Goal: Transaction & Acquisition: Book appointment/travel/reservation

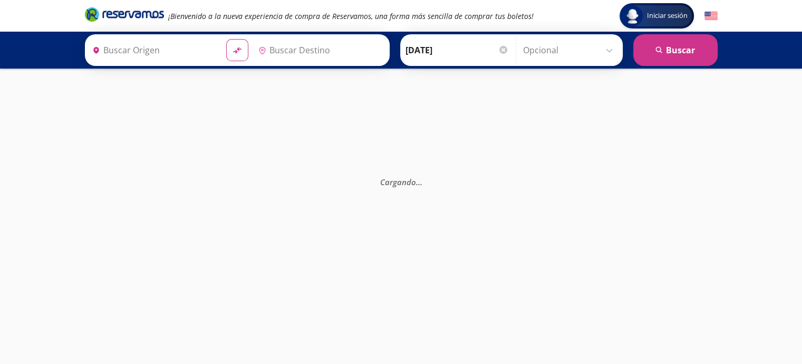
type input "[GEOGRAPHIC_DATA], [GEOGRAPHIC_DATA]"
type input "Santiago de Querétaro, [GEOGRAPHIC_DATA]"
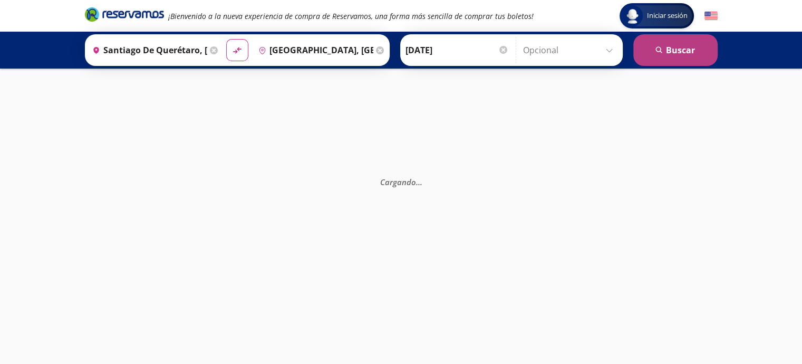
click at [662, 54] on button "search [GEOGRAPHIC_DATA]" at bounding box center [675, 50] width 84 height 32
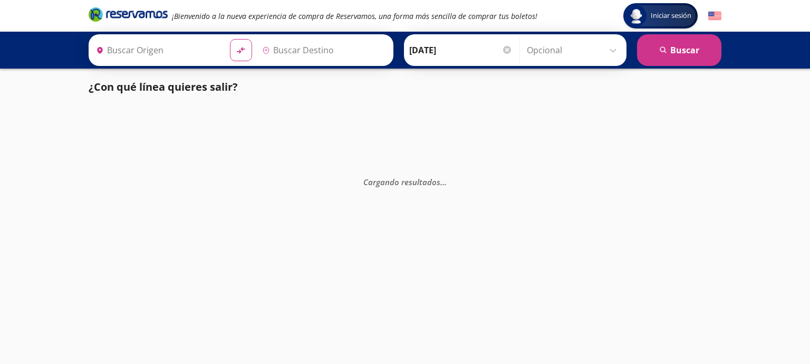
type input "Santiago de Querétaro, [GEOGRAPHIC_DATA]"
type input "[GEOGRAPHIC_DATA], [GEOGRAPHIC_DATA]"
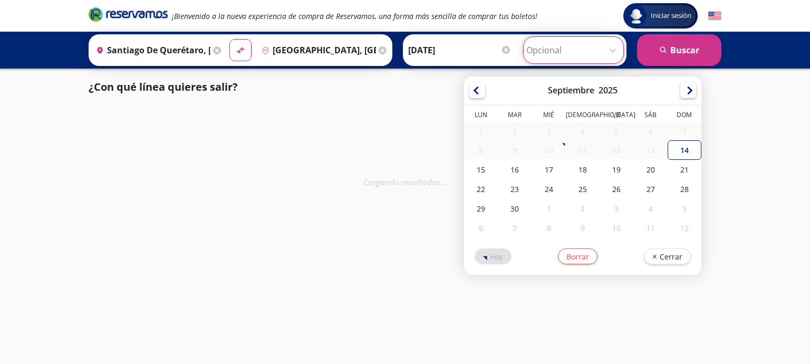
click at [590, 46] on input "Opcional" at bounding box center [573, 50] width 94 height 26
click at [736, 93] on div "Iniciar sesión Iniciar sesión ¡Bienvenido a la nueva experiencia de compra de R…" at bounding box center [405, 182] width 810 height 364
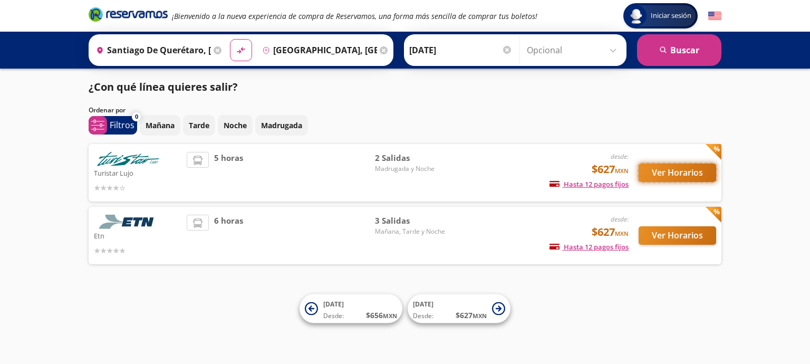
click at [678, 175] on button "Ver Horarios" at bounding box center [678, 172] width 78 height 18
click at [660, 233] on button "Ver Horarios" at bounding box center [678, 235] width 78 height 18
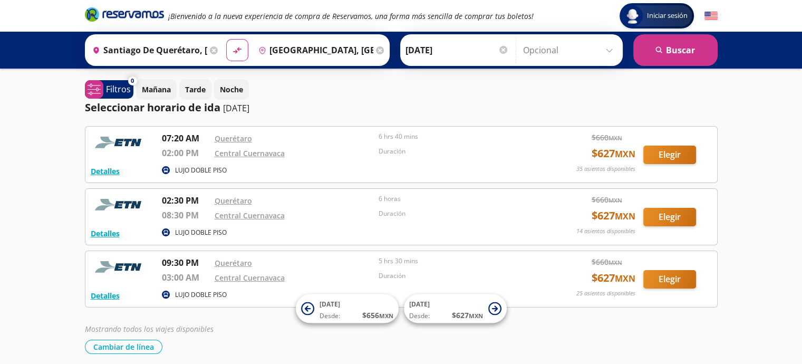
click at [470, 44] on input "[DATE]" at bounding box center [457, 50] width 103 height 26
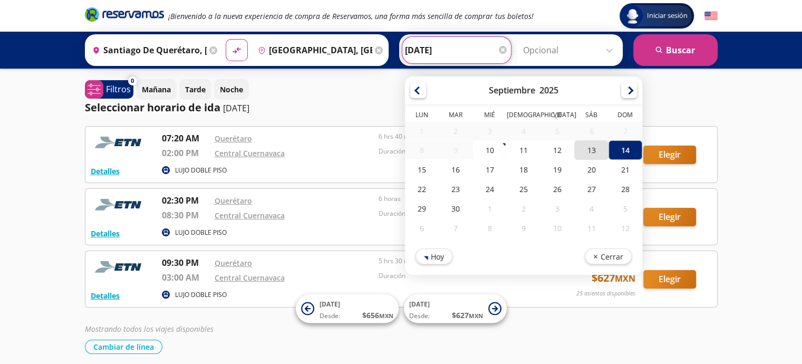
click at [589, 150] on div "13" at bounding box center [591, 150] width 34 height 20
type input "[DATE]"
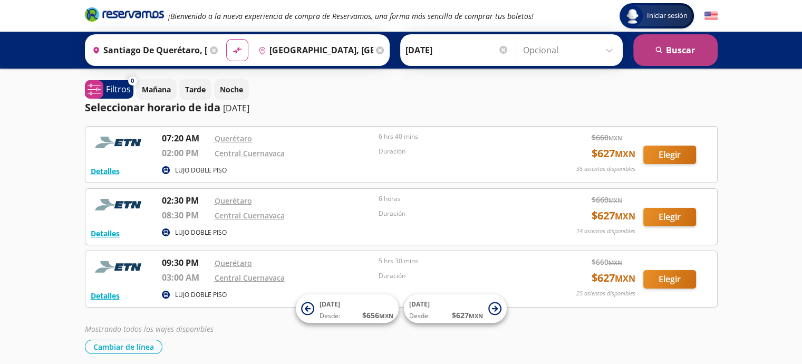
click at [657, 41] on button "search [GEOGRAPHIC_DATA]" at bounding box center [675, 50] width 84 height 32
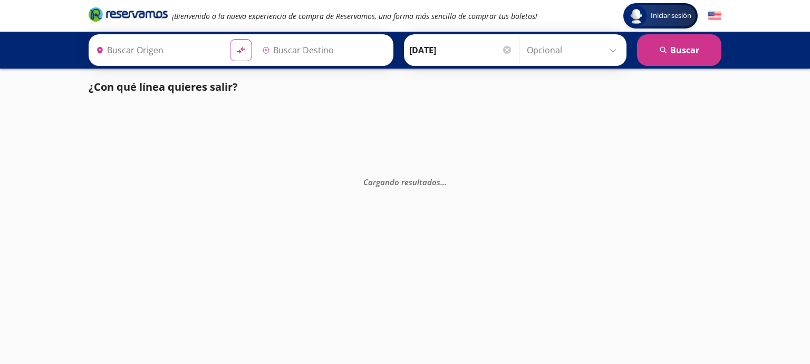
type input "Santiago de Querétaro, [GEOGRAPHIC_DATA]"
type input "[GEOGRAPHIC_DATA], [GEOGRAPHIC_DATA]"
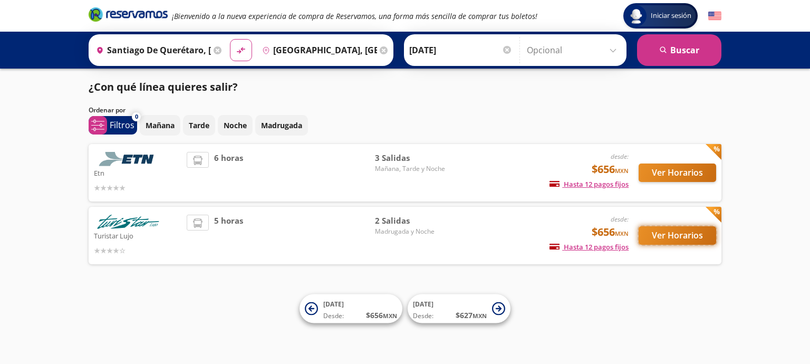
click at [668, 238] on button "Ver Horarios" at bounding box center [678, 235] width 78 height 18
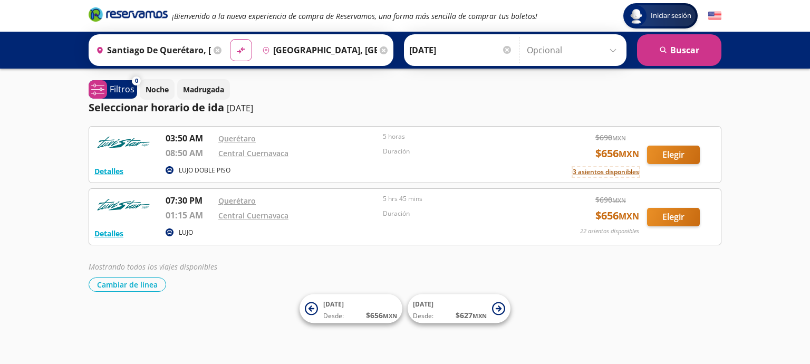
click at [619, 171] on button "3 asientos disponibles" at bounding box center [606, 171] width 66 height 9
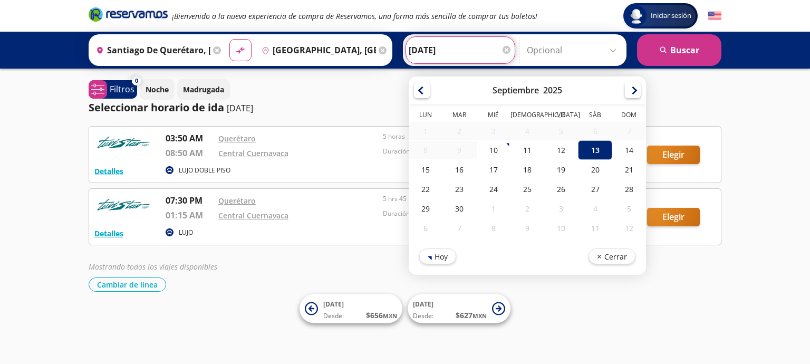
click at [459, 59] on input "[DATE]" at bounding box center [460, 50] width 103 height 26
click at [631, 147] on div "14" at bounding box center [629, 150] width 34 height 20
type input "[DATE]"
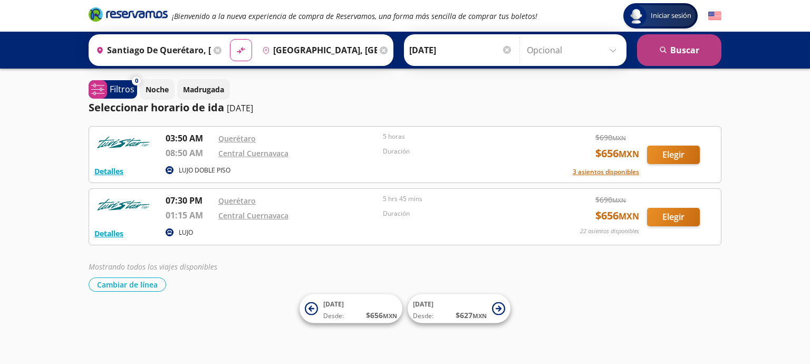
click at [685, 48] on button "search [GEOGRAPHIC_DATA]" at bounding box center [679, 50] width 84 height 32
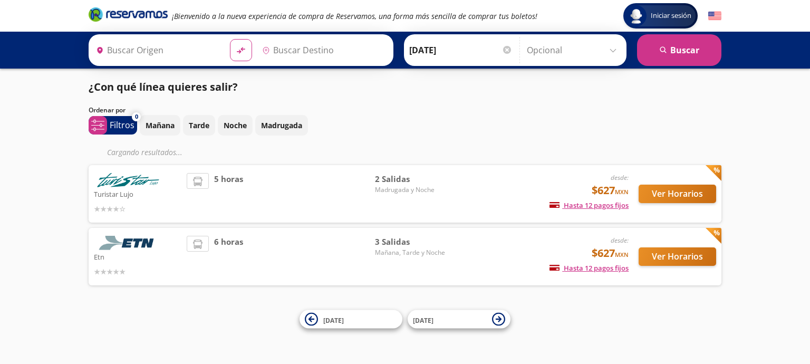
type input "Santiago de Querétaro, [GEOGRAPHIC_DATA]"
type input "[GEOGRAPHIC_DATA], [GEOGRAPHIC_DATA]"
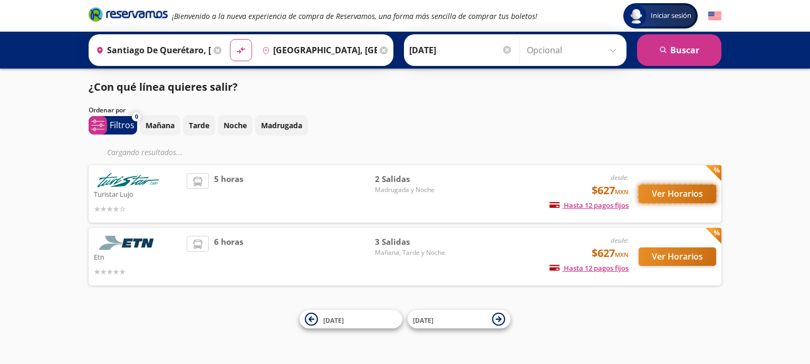
click at [669, 192] on button "Ver Horarios" at bounding box center [678, 194] width 78 height 18
